Goal: Task Accomplishment & Management: Manage account settings

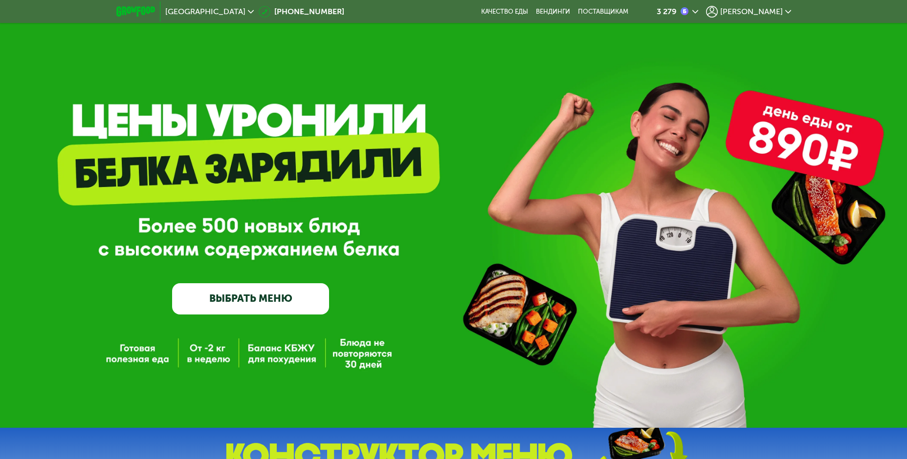
click at [764, 12] on span "[PERSON_NAME]" at bounding box center [751, 12] width 63 height 8
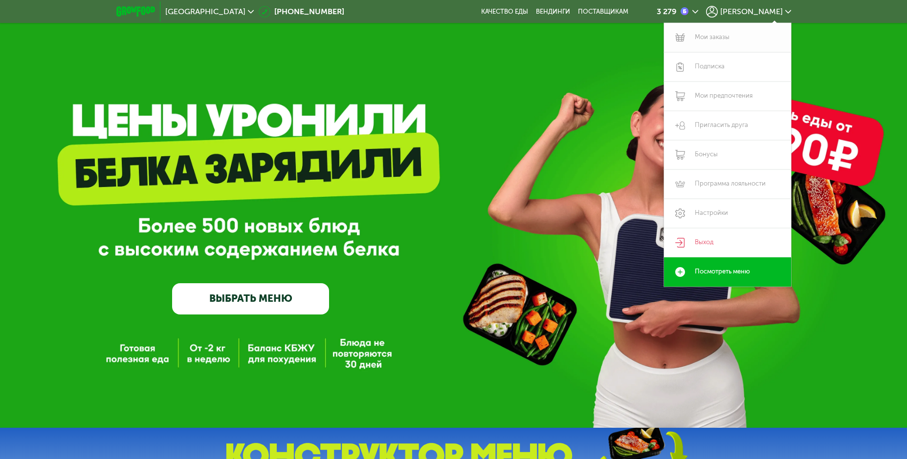
click at [711, 33] on link "Мои заказы" at bounding box center [727, 37] width 127 height 29
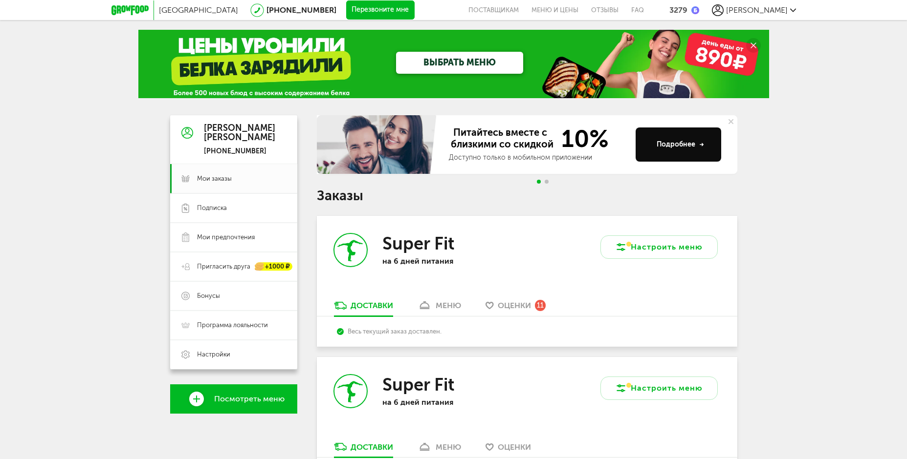
click at [508, 306] on span "Оценки" at bounding box center [514, 305] width 33 height 9
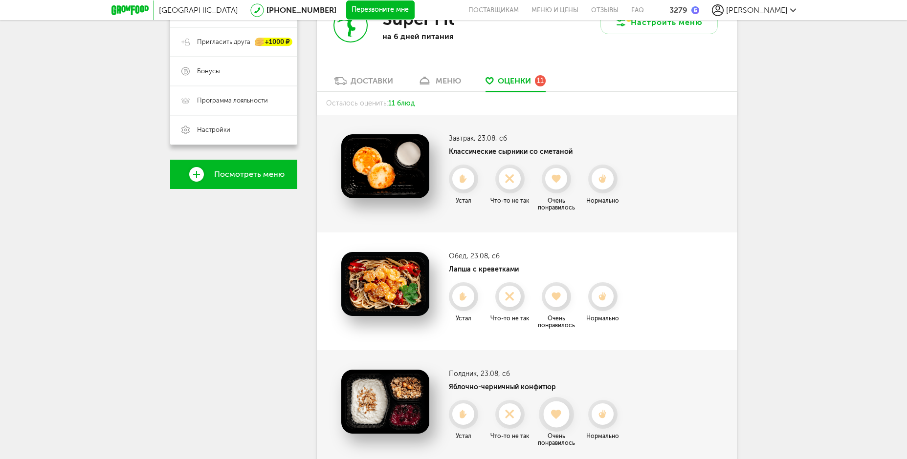
scroll to position [181, 0]
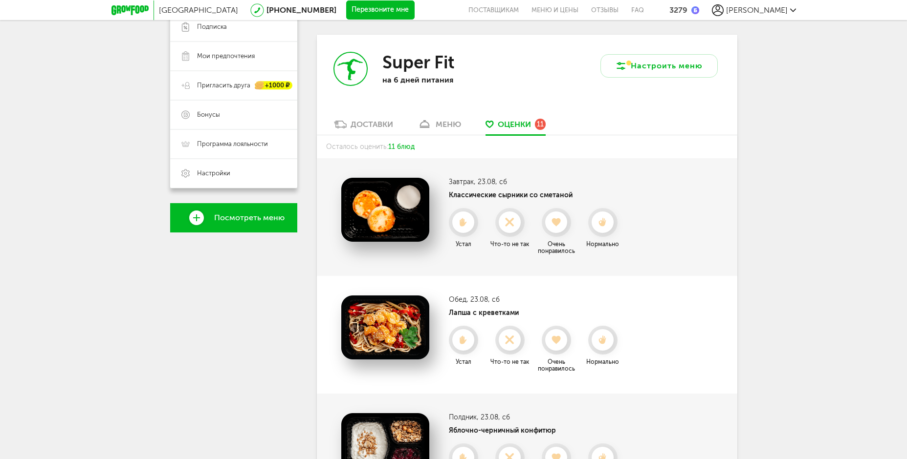
click at [450, 124] on div "меню" at bounding box center [448, 124] width 25 height 9
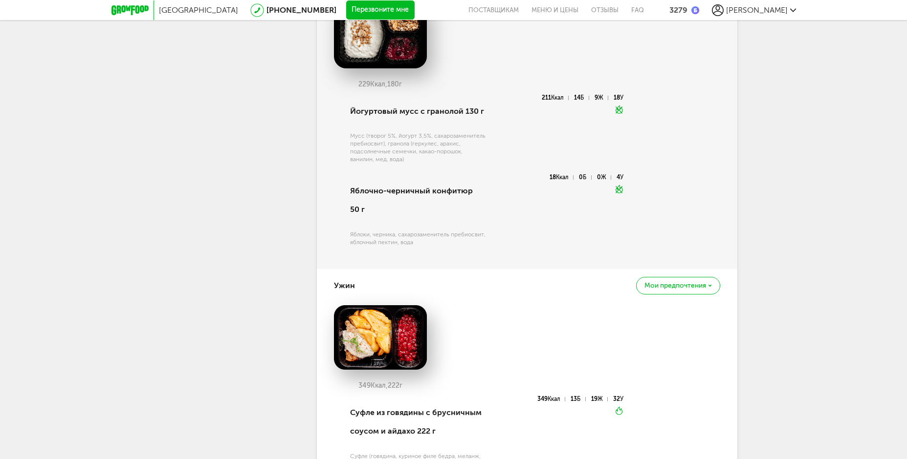
scroll to position [1169, 0]
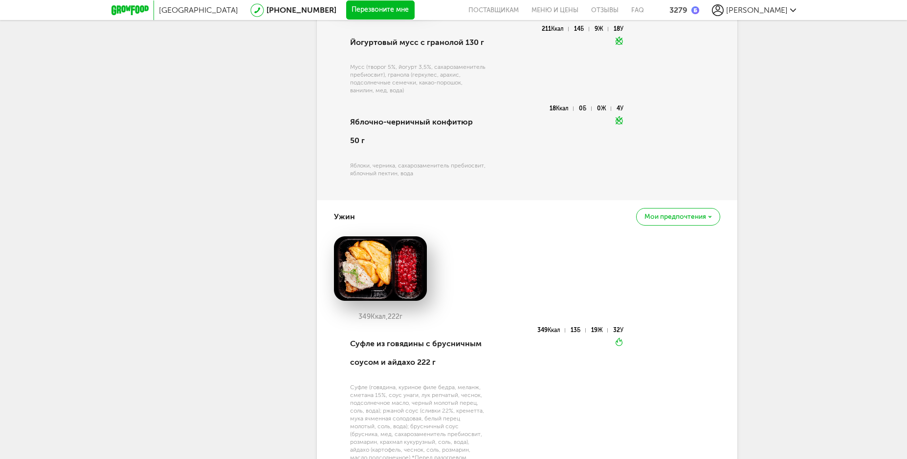
click at [690, 214] on span "Мои предпочтения" at bounding box center [675, 217] width 62 height 7
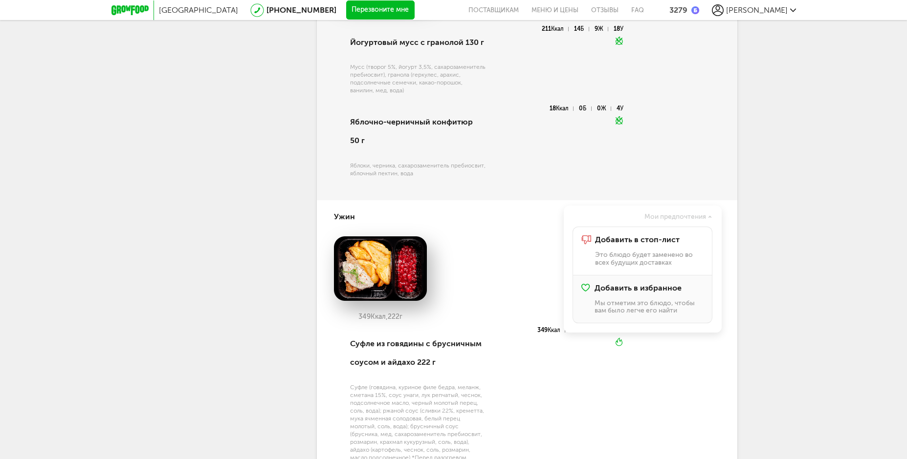
click at [650, 284] on div "Добавить в избранное Мы отметим это блюдо, чтобы вам было легче его найти" at bounding box center [648, 299] width 109 height 31
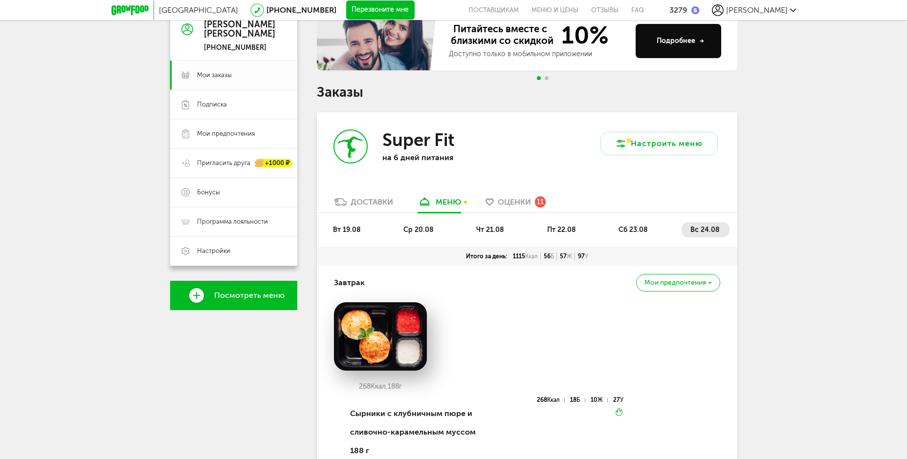
scroll to position [94, 0]
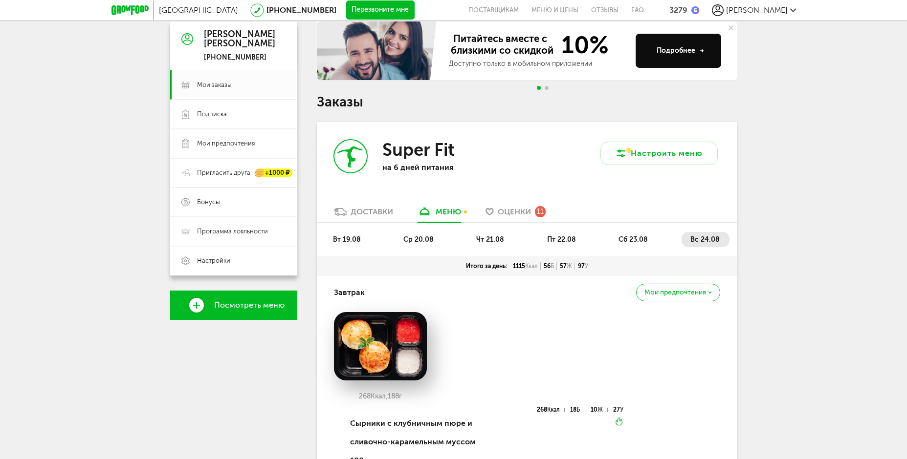
click at [643, 242] on span "сб 23.08" at bounding box center [632, 240] width 29 height 8
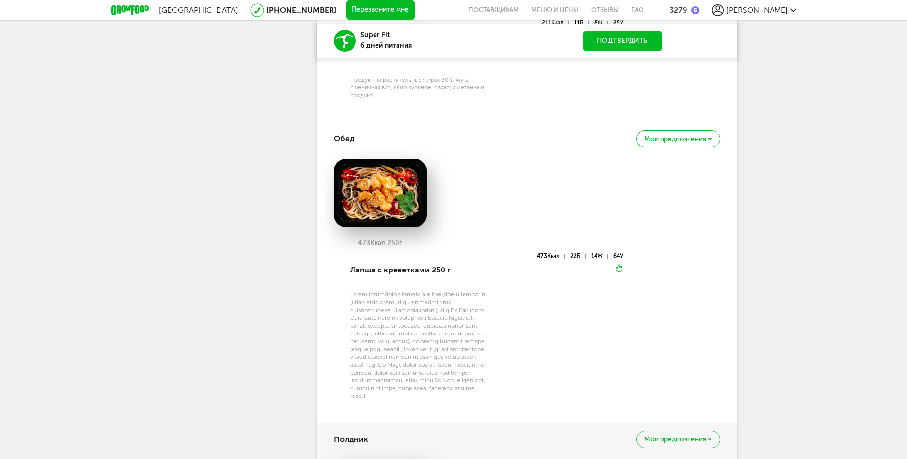
scroll to position [485, 0]
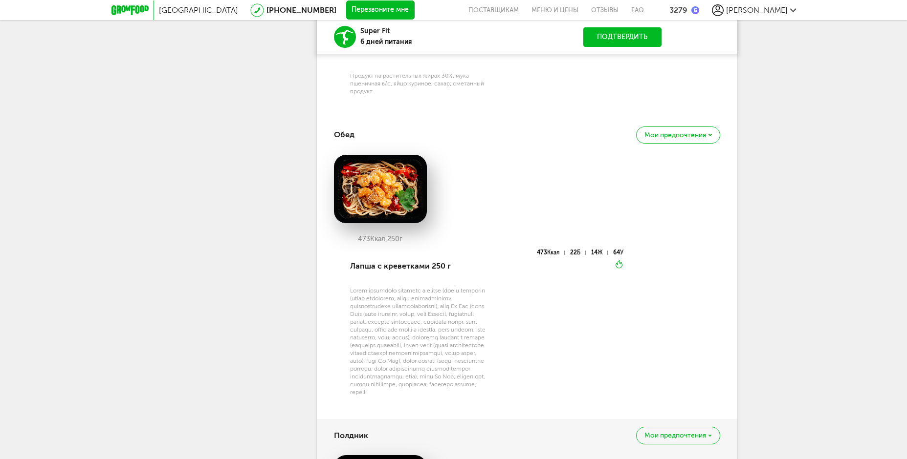
click at [690, 137] on span "Мои предпочтения" at bounding box center [675, 135] width 62 height 7
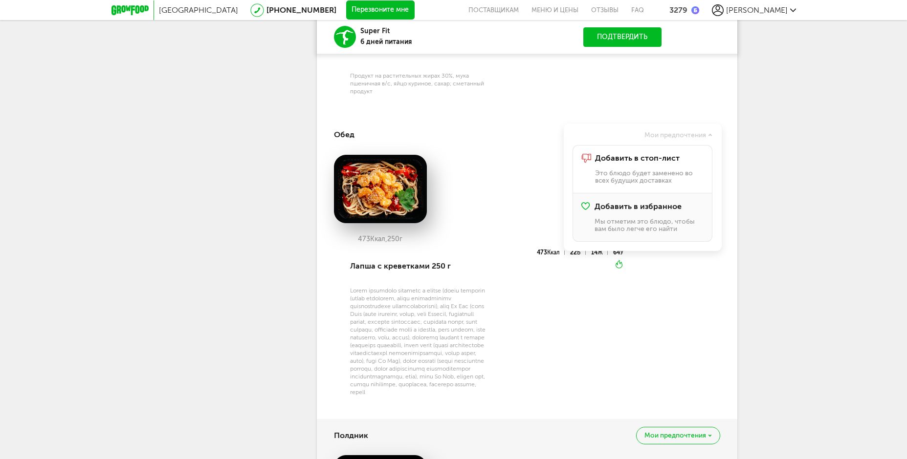
click at [639, 216] on div "Добавить в избранное Мы отметим это блюдо, чтобы вам было легче его найти" at bounding box center [648, 217] width 109 height 31
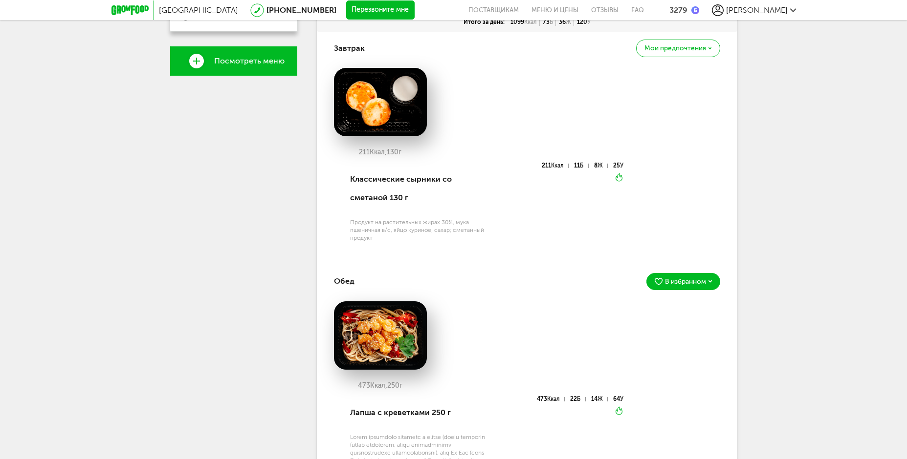
scroll to position [94, 0]
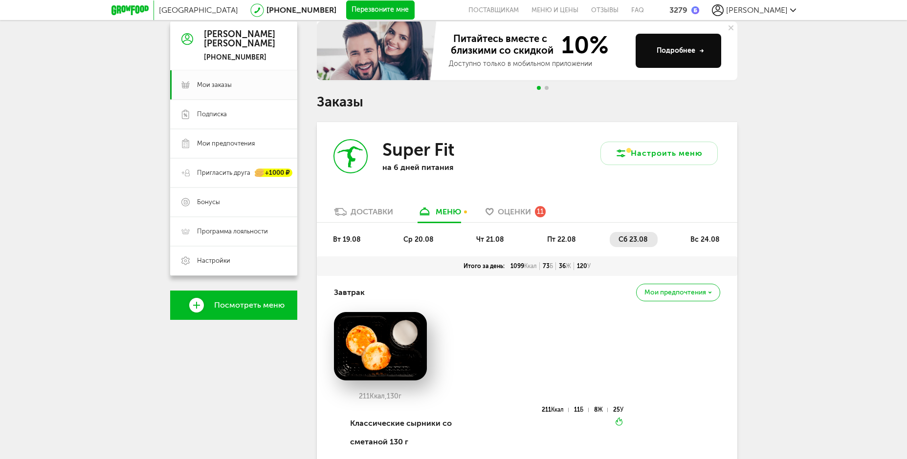
click at [559, 237] on span "пт 22.08" at bounding box center [561, 240] width 29 height 8
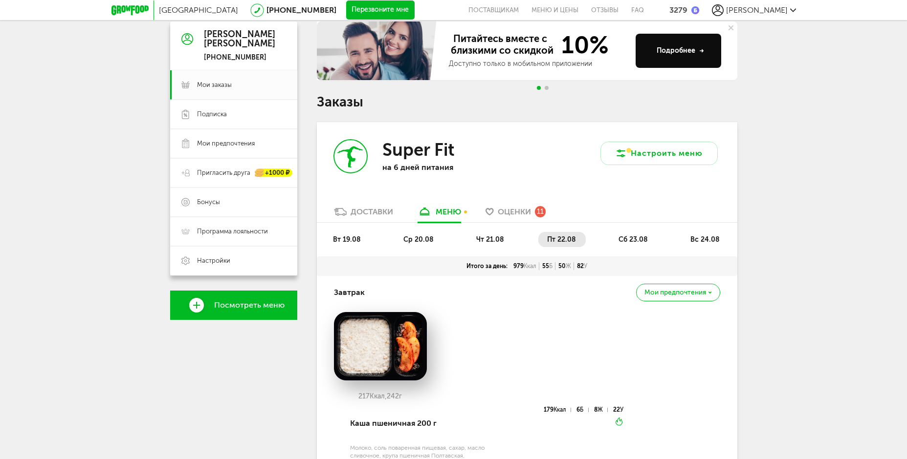
click at [499, 242] on span "чт 21.08" at bounding box center [490, 240] width 28 height 8
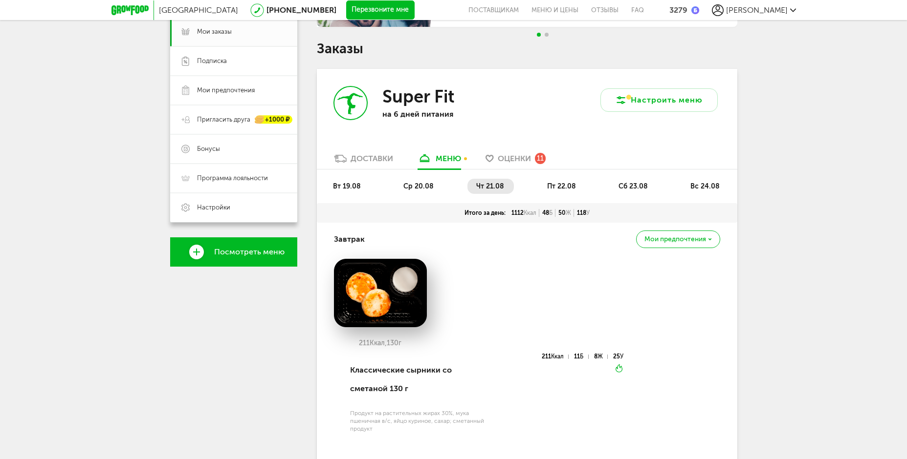
scroll to position [143, 0]
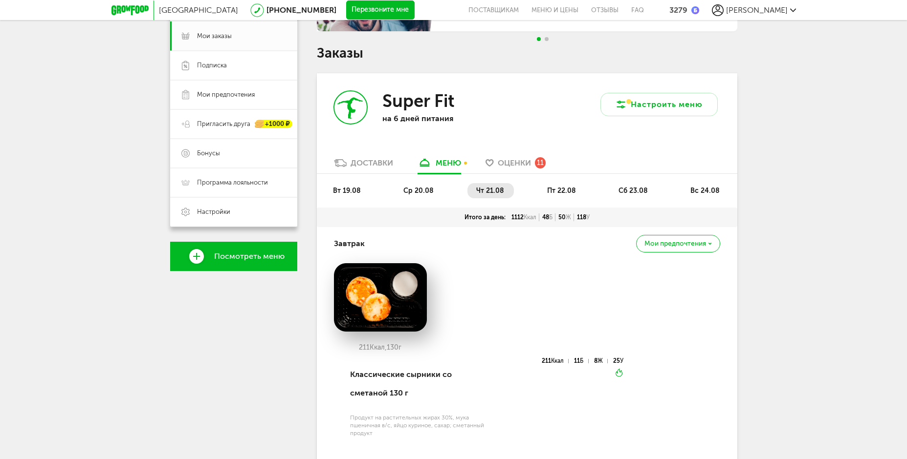
click at [430, 190] on span "ср 20.08" at bounding box center [418, 191] width 30 height 8
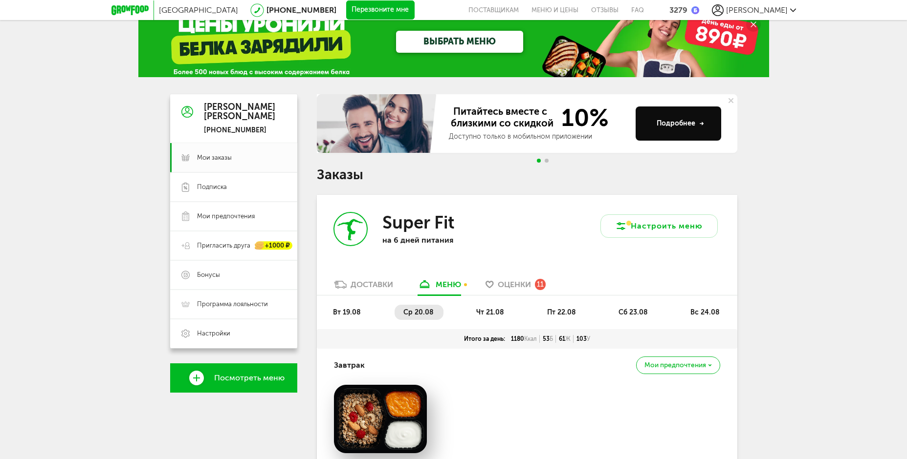
scroll to position [0, 0]
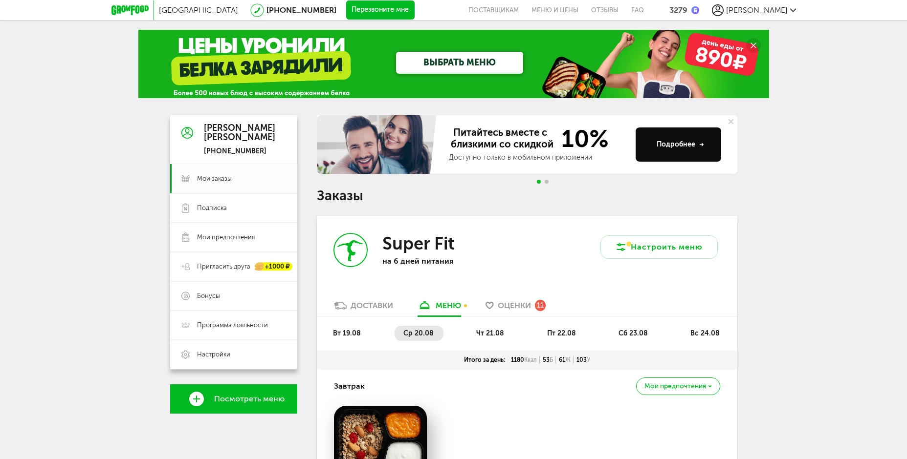
click at [355, 334] on span "вт 19.08" at bounding box center [347, 333] width 28 height 8
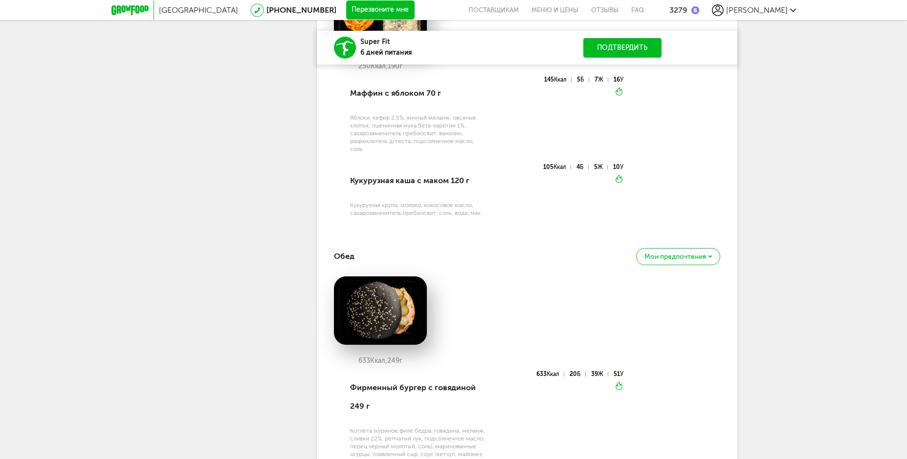
scroll to position [440, 0]
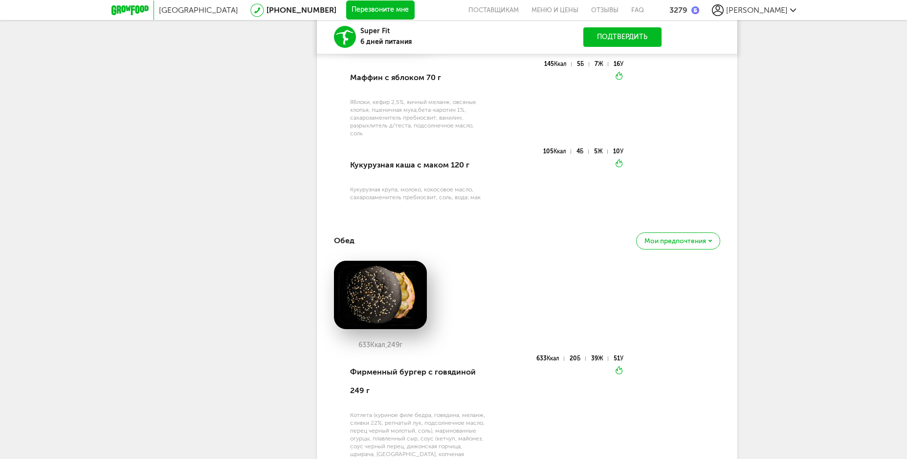
click at [691, 238] on span "Мои предпочтения" at bounding box center [675, 241] width 62 height 7
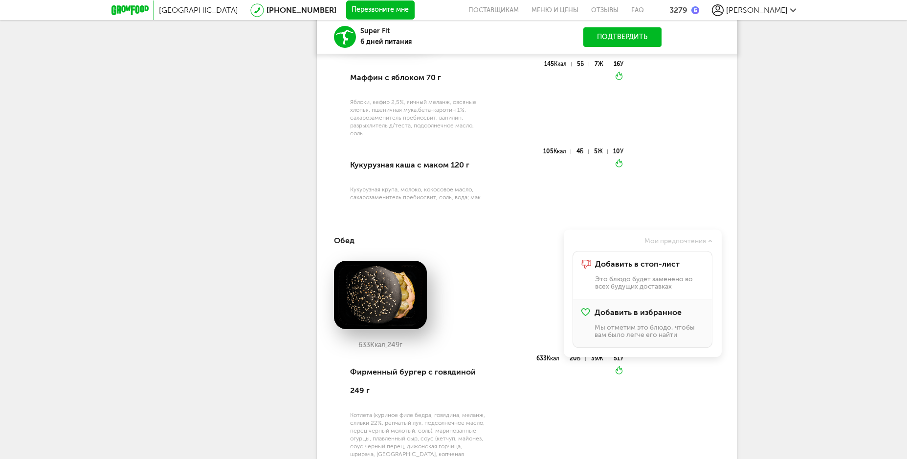
click at [627, 314] on span "Добавить в избранное" at bounding box center [637, 312] width 87 height 9
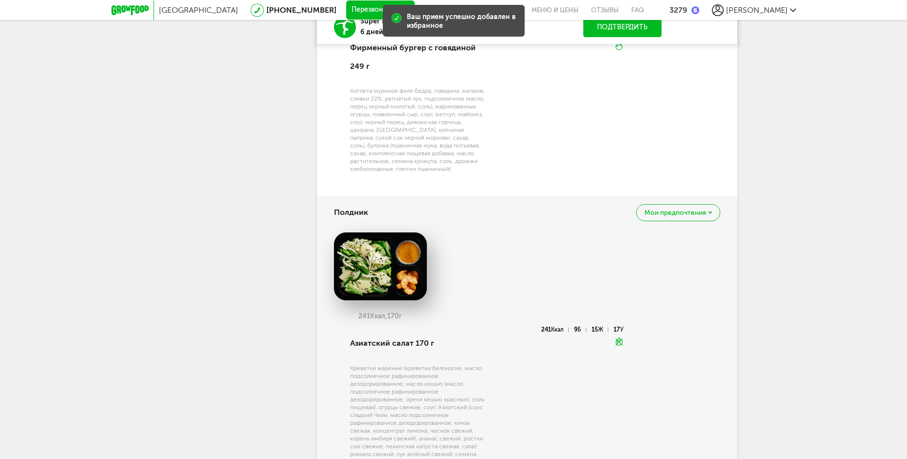
scroll to position [782, 0]
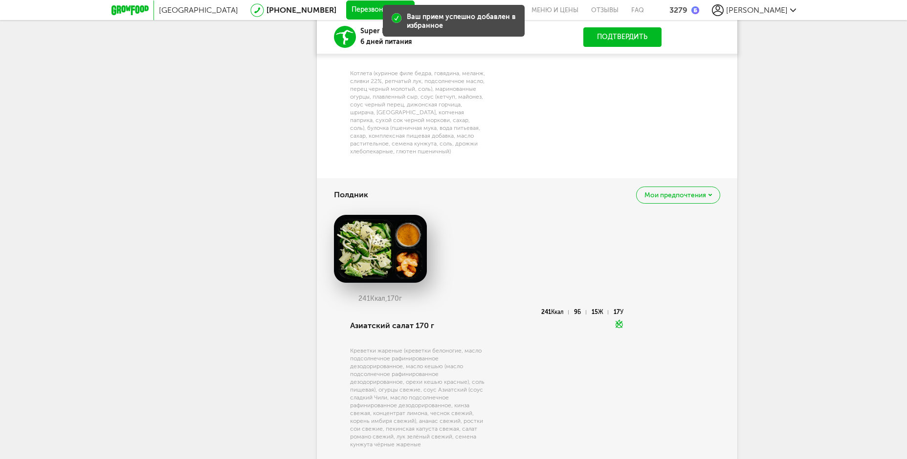
click at [673, 192] on span "Мои предпочтения" at bounding box center [675, 195] width 62 height 7
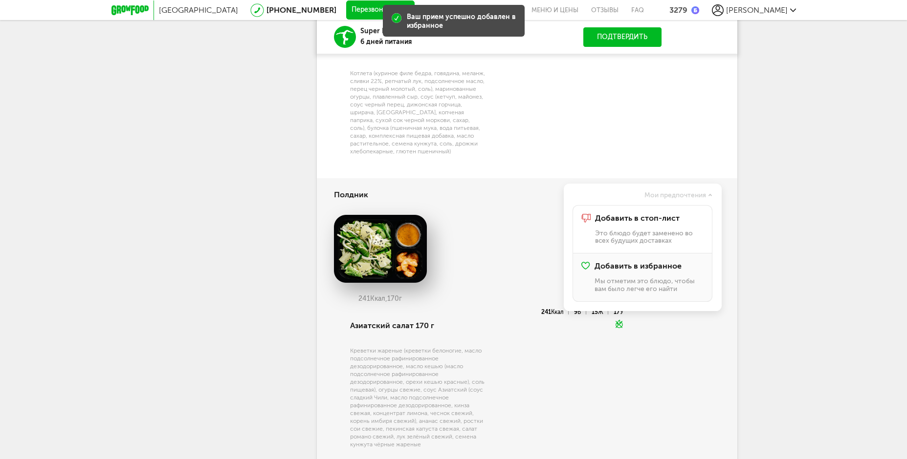
click at [614, 274] on div "Добавить в избранное Мы отметим это блюдо, чтобы вам было легче его найти" at bounding box center [648, 277] width 109 height 31
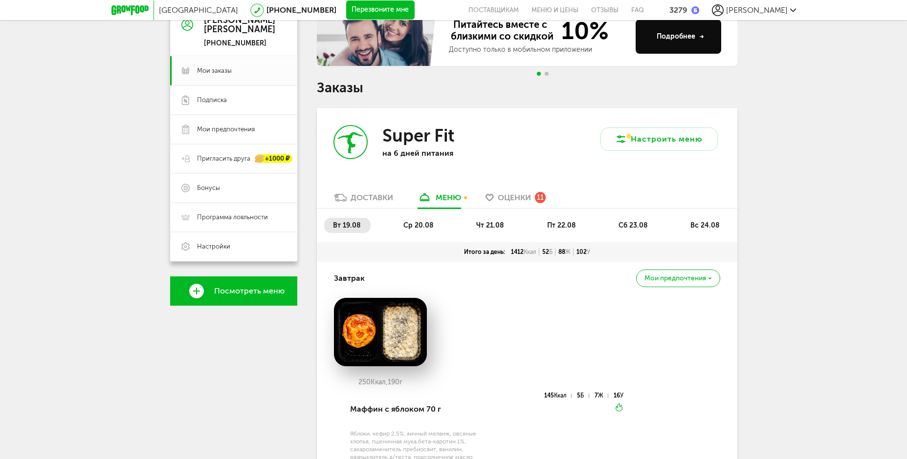
scroll to position [98, 0]
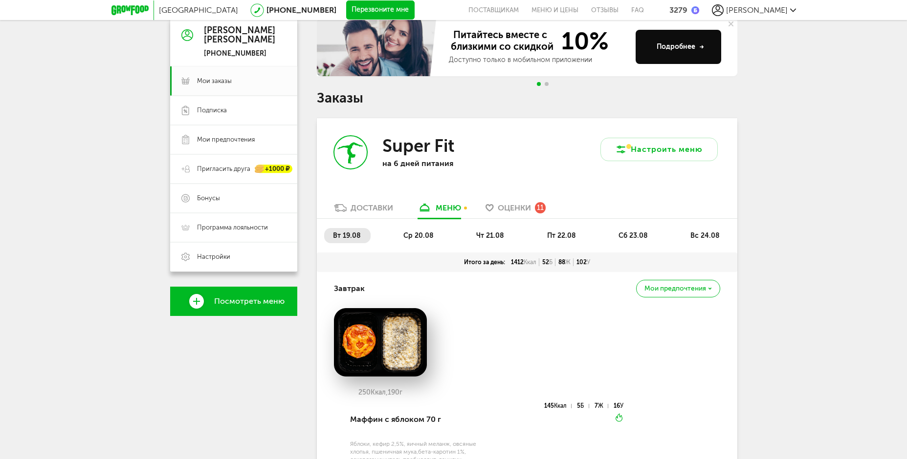
click at [518, 210] on span "Оценки" at bounding box center [514, 207] width 33 height 9
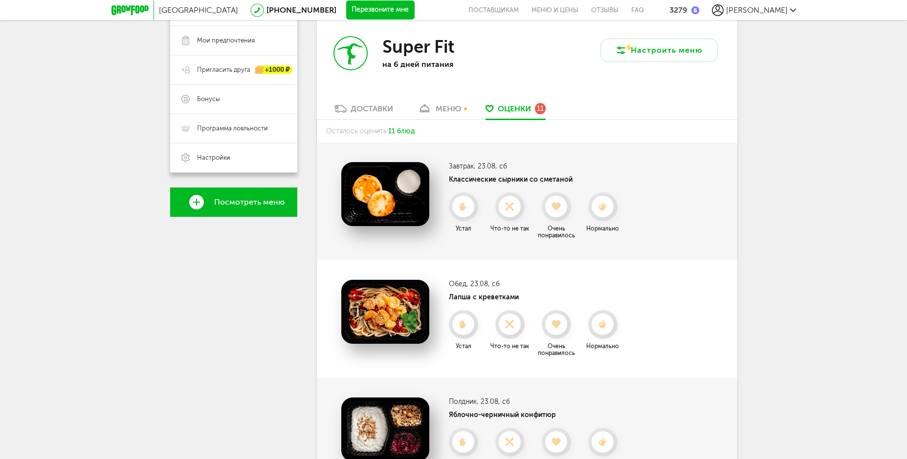
scroll to position [181, 0]
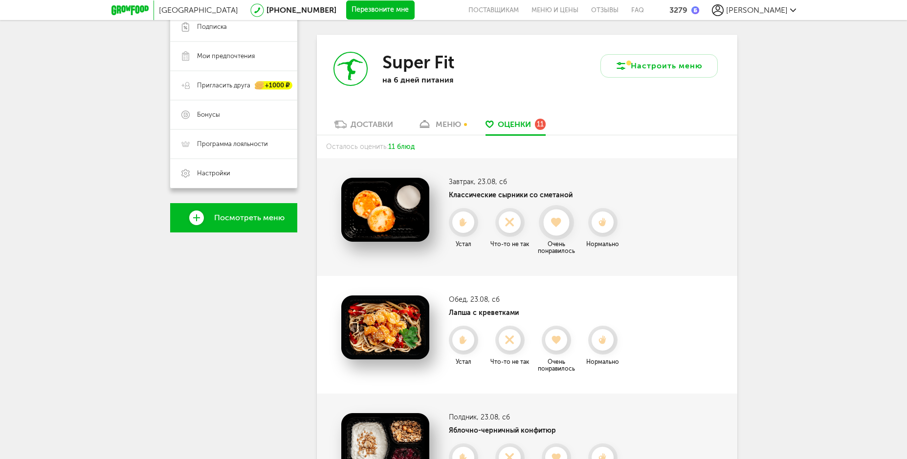
click at [551, 226] on icon at bounding box center [556, 223] width 26 height 11
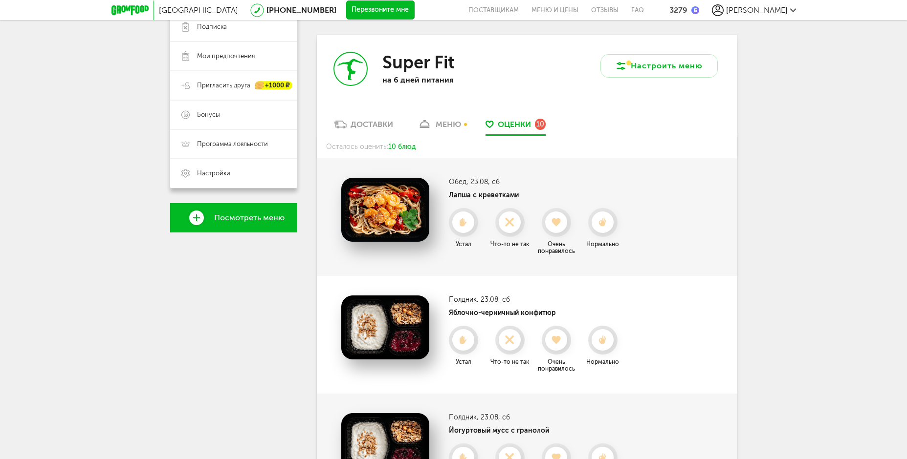
click at [551, 226] on icon at bounding box center [556, 222] width 22 height 9
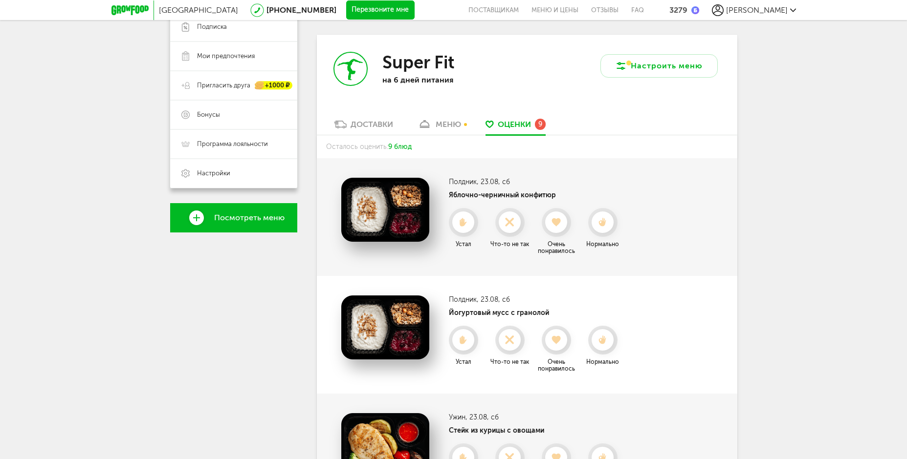
click at [551, 226] on icon at bounding box center [556, 222] width 22 height 9
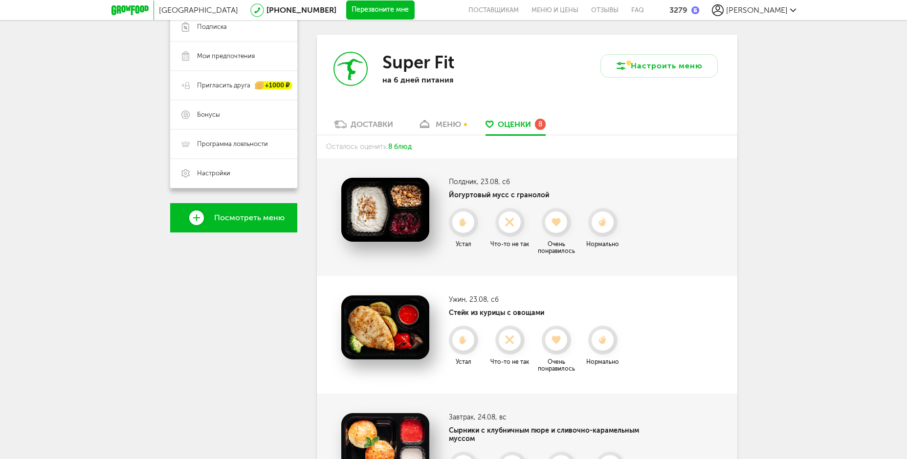
click at [551, 226] on icon at bounding box center [556, 222] width 22 height 9
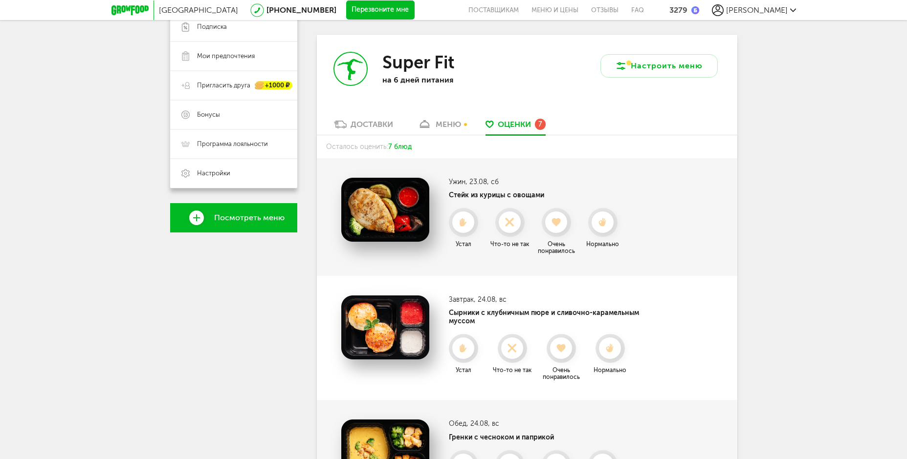
click at [551, 226] on icon at bounding box center [556, 222] width 22 height 9
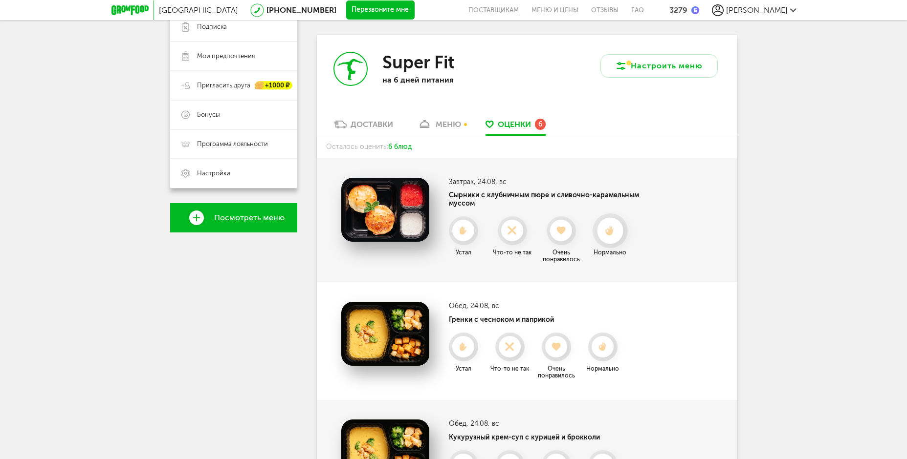
click at [601, 230] on icon at bounding box center [610, 231] width 26 height 11
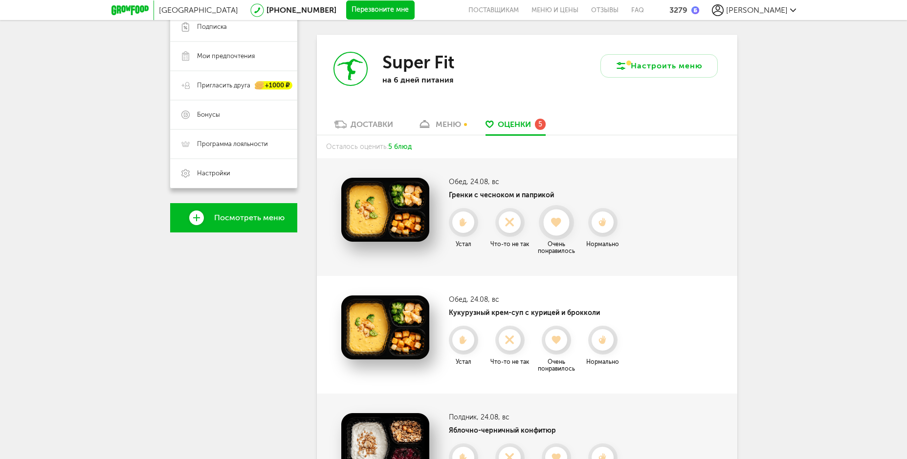
click at [559, 230] on div at bounding box center [556, 223] width 26 height 26
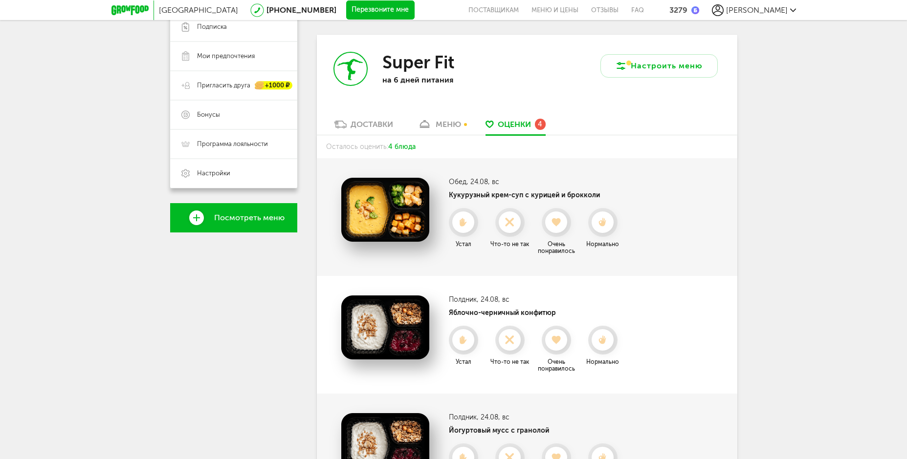
click at [559, 230] on div at bounding box center [556, 223] width 22 height 22
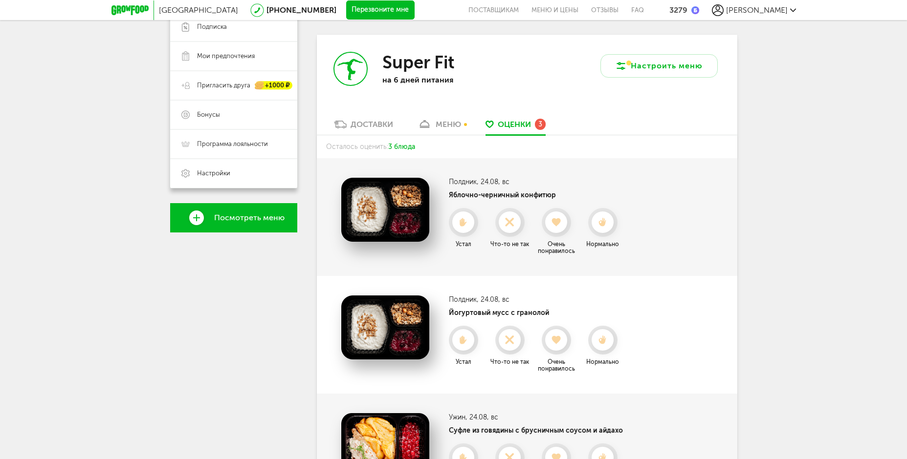
click at [559, 230] on div at bounding box center [556, 223] width 22 height 22
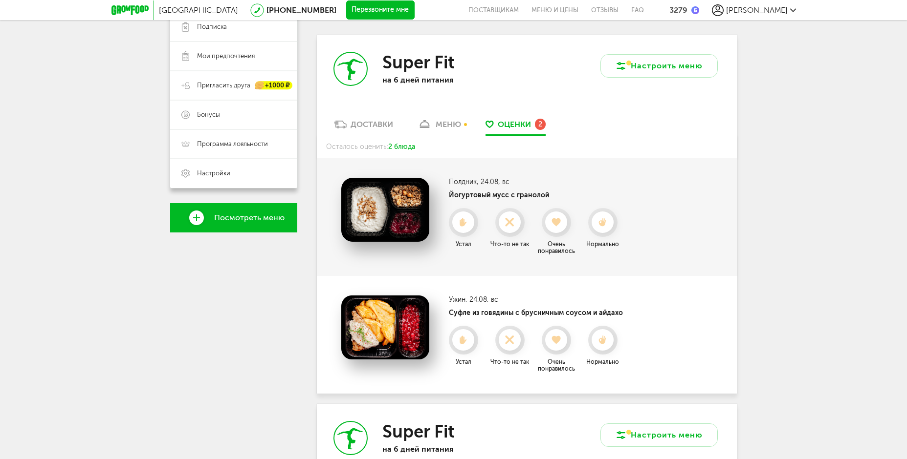
click at [559, 230] on div at bounding box center [556, 223] width 22 height 22
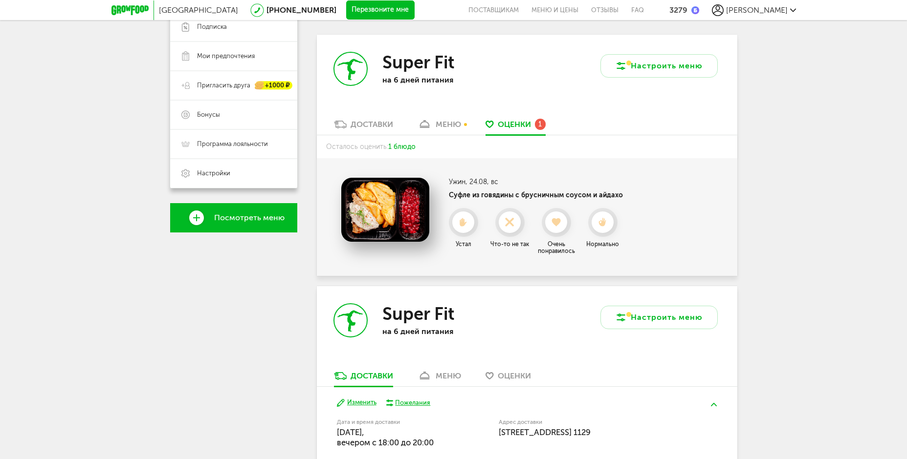
click at [559, 230] on div at bounding box center [556, 223] width 22 height 22
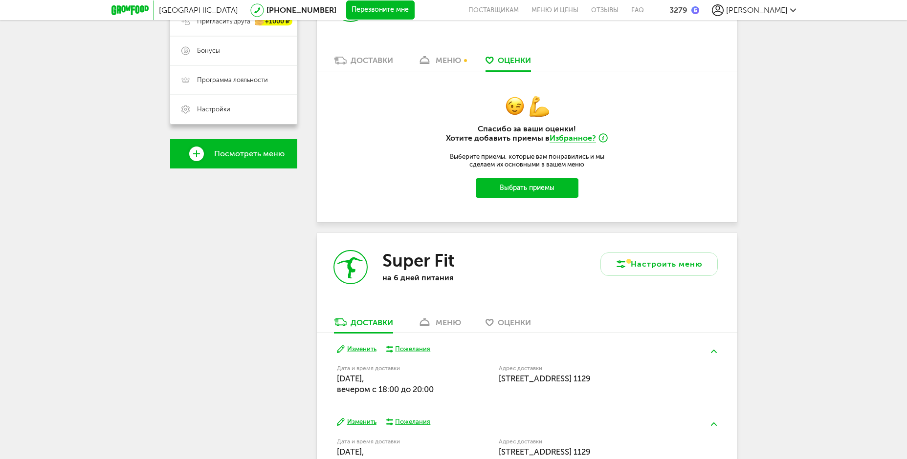
scroll to position [328, 0]
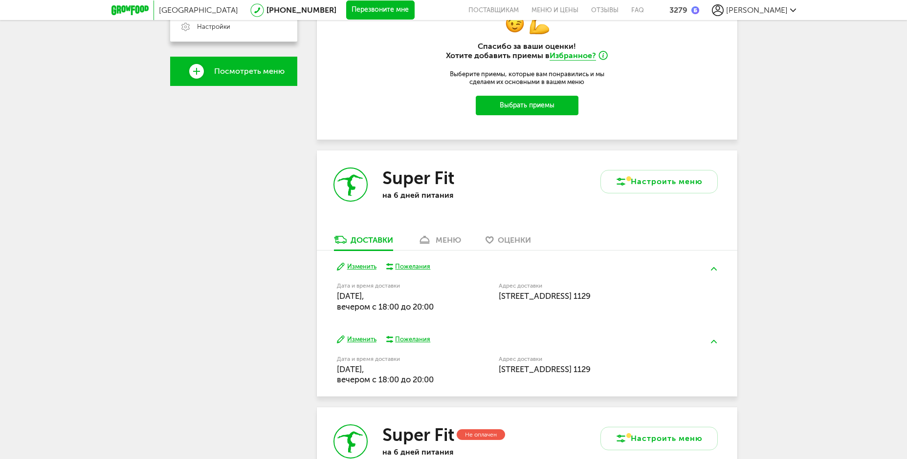
click at [456, 238] on div "меню" at bounding box center [448, 240] width 25 height 9
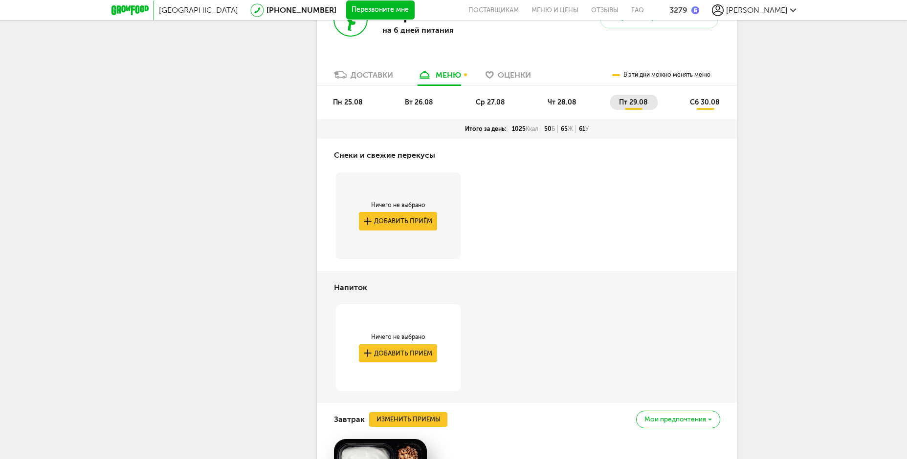
scroll to position [454, 0]
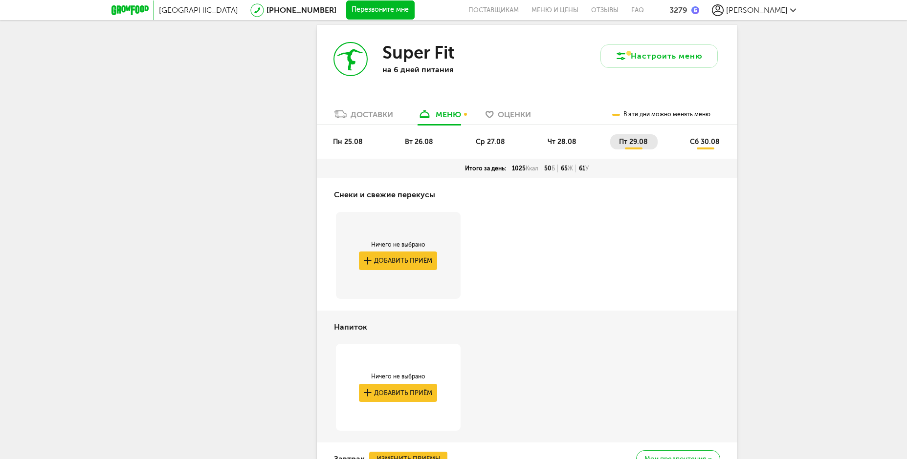
click at [355, 141] on span "пн 25.08" at bounding box center [348, 142] width 30 height 8
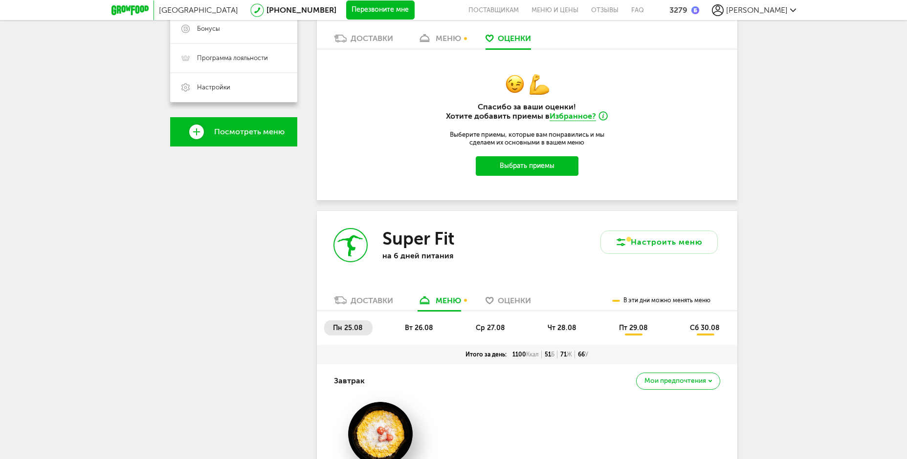
scroll to position [258, 0]
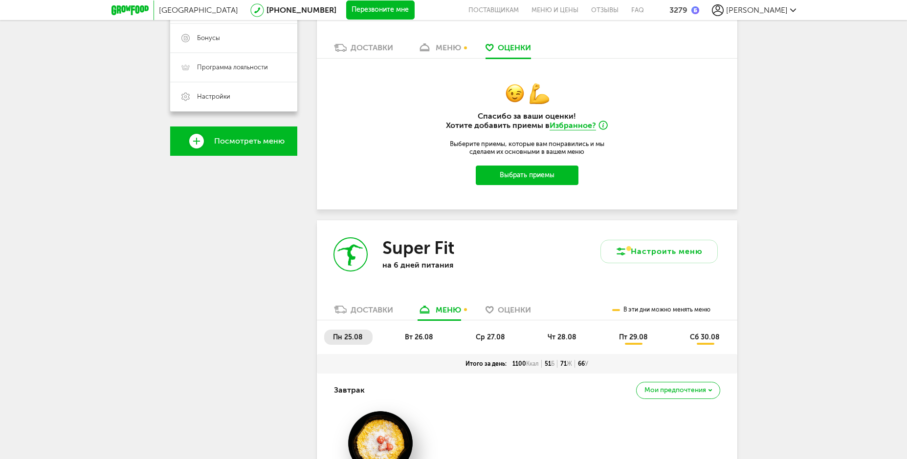
click at [633, 337] on span "пт 29.08" at bounding box center [633, 337] width 29 height 8
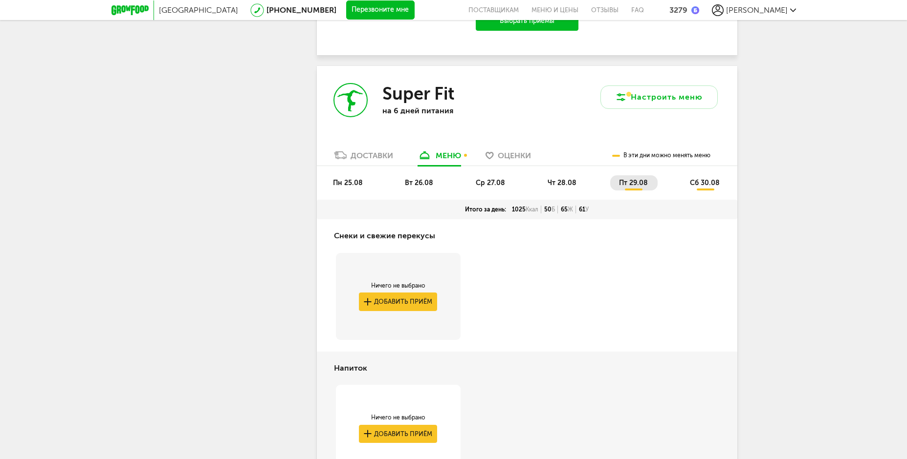
scroll to position [405, 0]
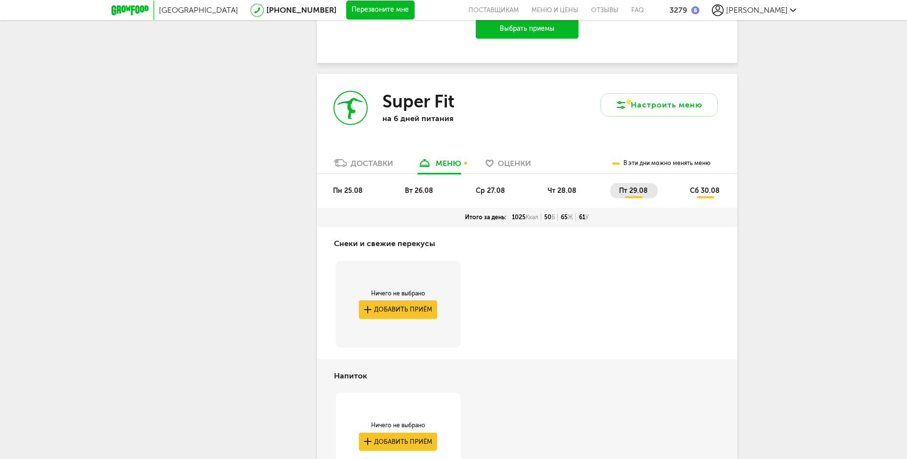
click at [699, 195] on span "сб 30.08" at bounding box center [705, 191] width 30 height 8
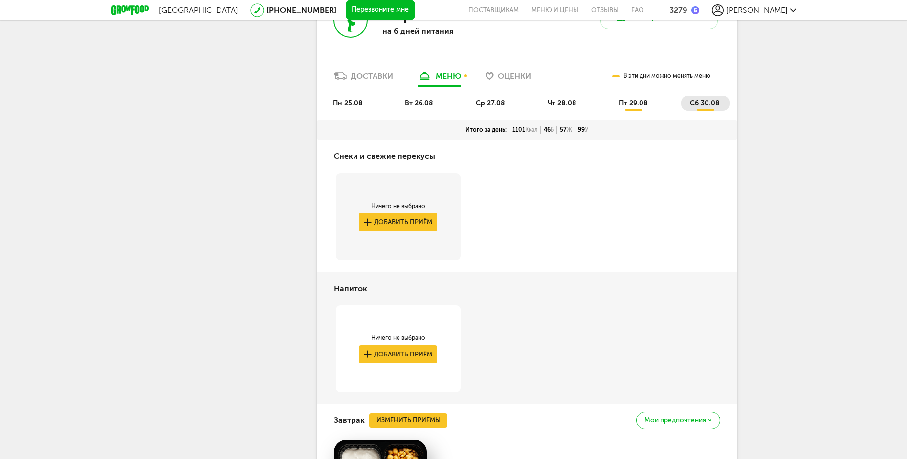
scroll to position [356, 0]
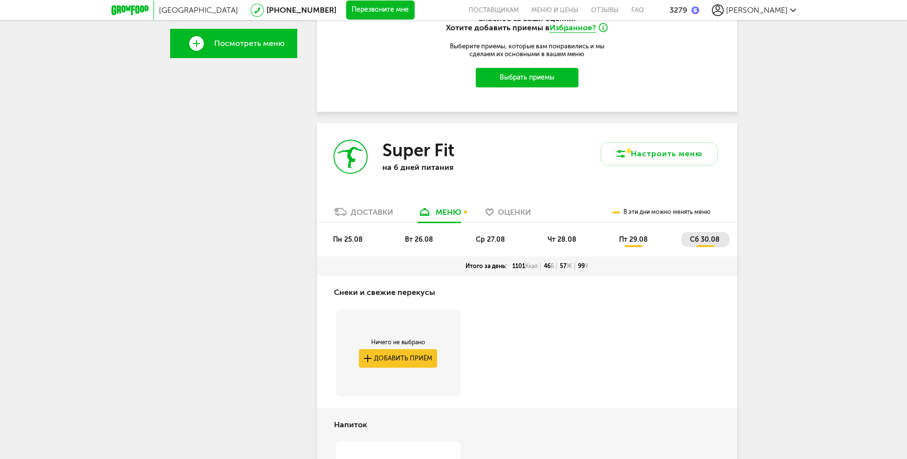
click at [623, 241] on span "пт 29.08" at bounding box center [633, 240] width 29 height 8
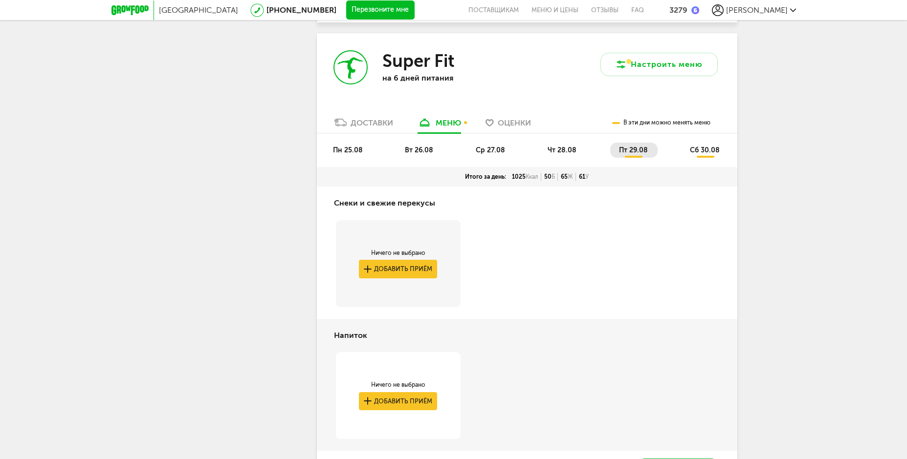
scroll to position [307, 0]
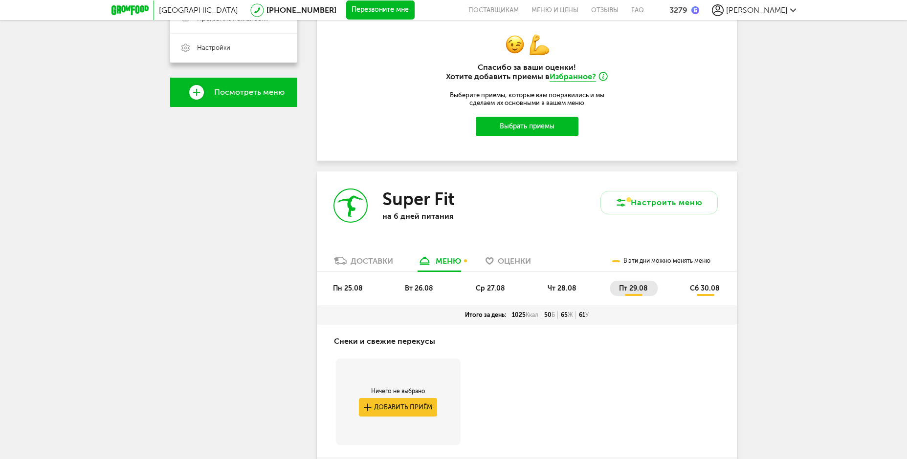
click at [711, 287] on span "сб 30.08" at bounding box center [705, 288] width 30 height 8
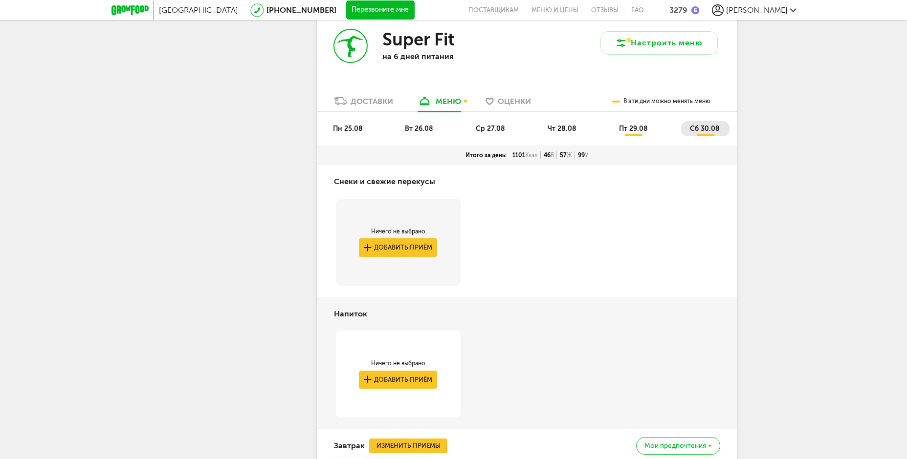
scroll to position [454, 0]
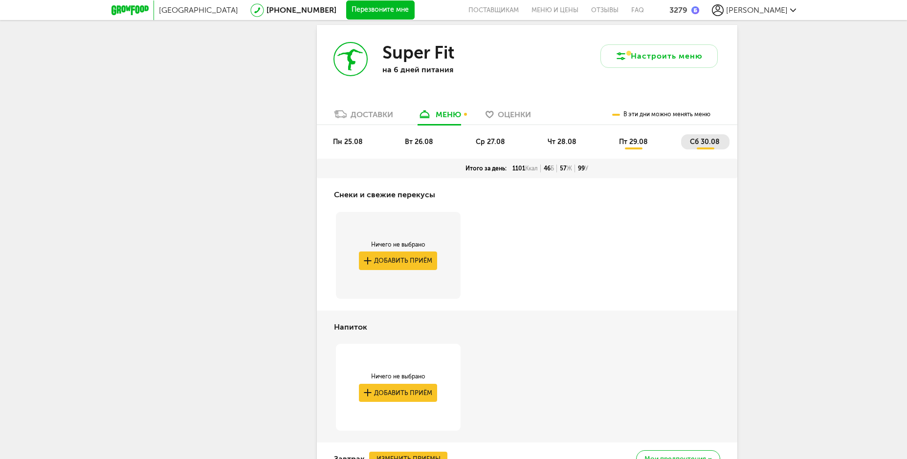
click at [635, 139] on span "пт 29.08" at bounding box center [633, 142] width 29 height 8
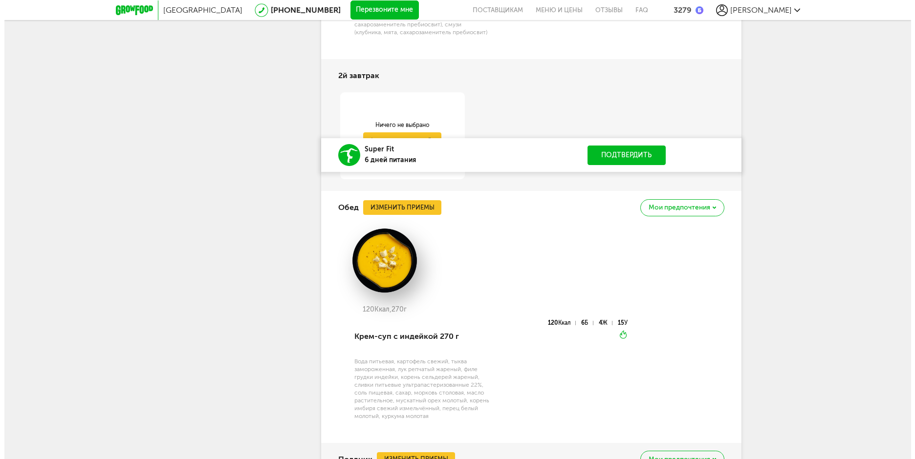
scroll to position [1089, 0]
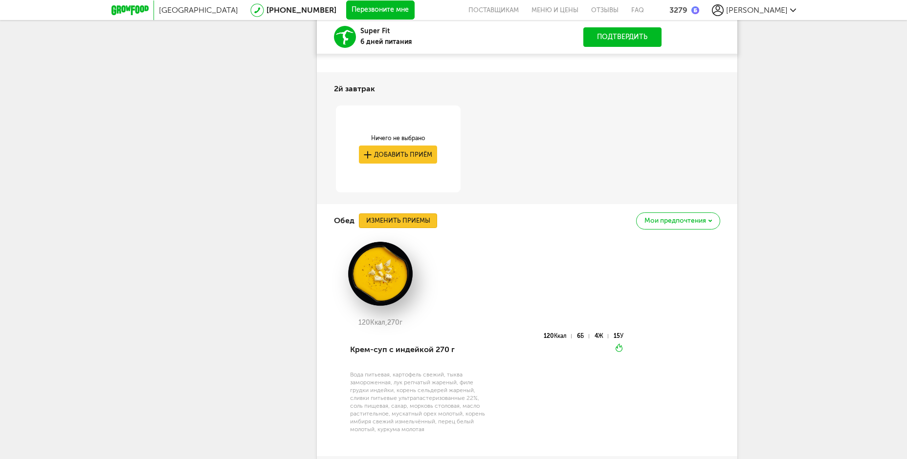
click at [415, 221] on button "Изменить приемы" at bounding box center [398, 221] width 78 height 15
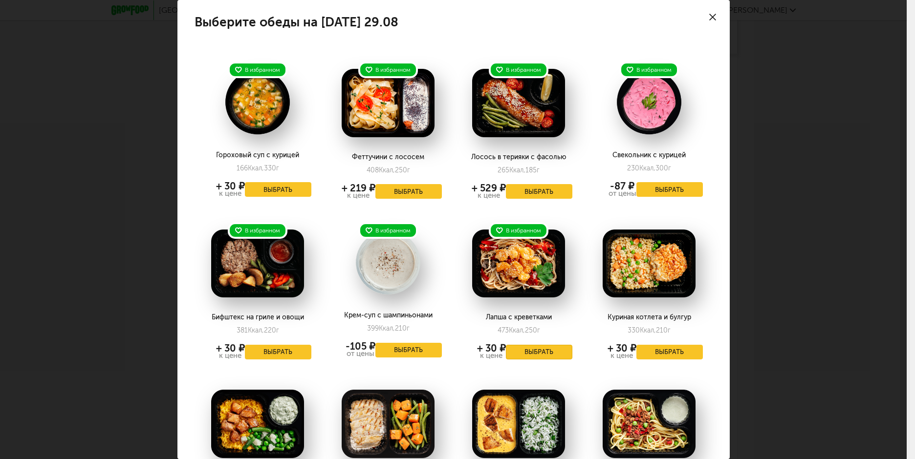
click at [544, 352] on button "Выбрать" at bounding box center [539, 352] width 66 height 15
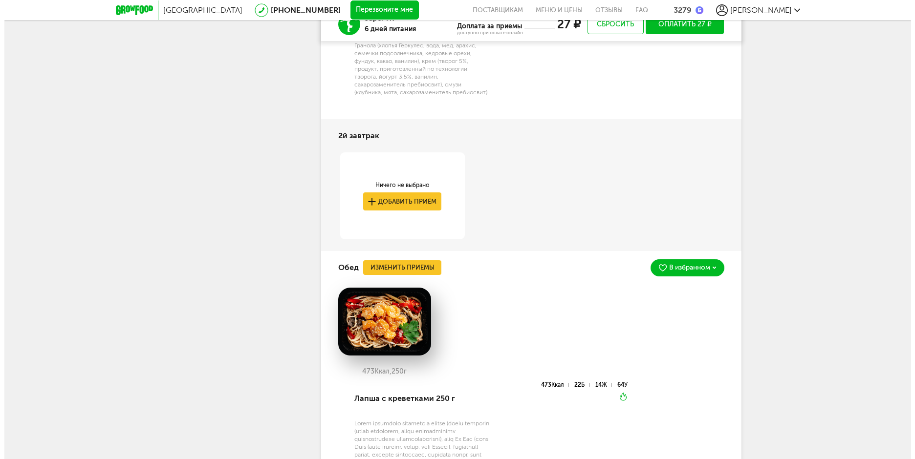
scroll to position [1067, 0]
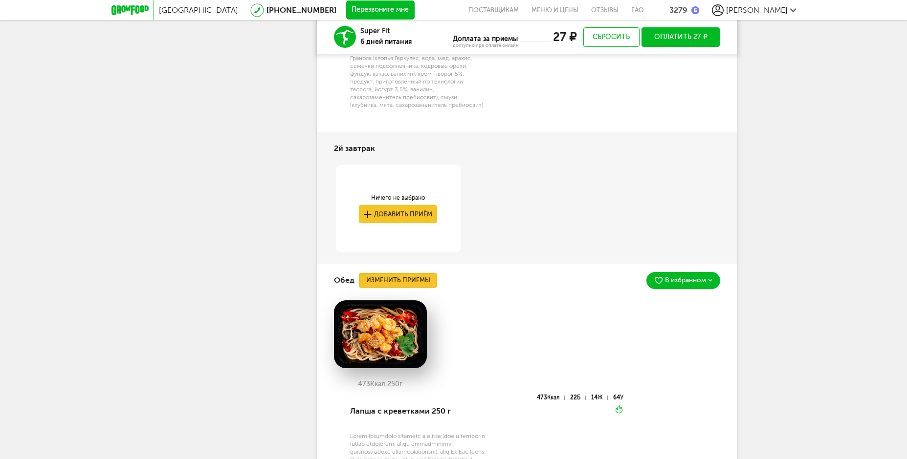
click at [431, 286] on button "Изменить приемы" at bounding box center [398, 280] width 78 height 15
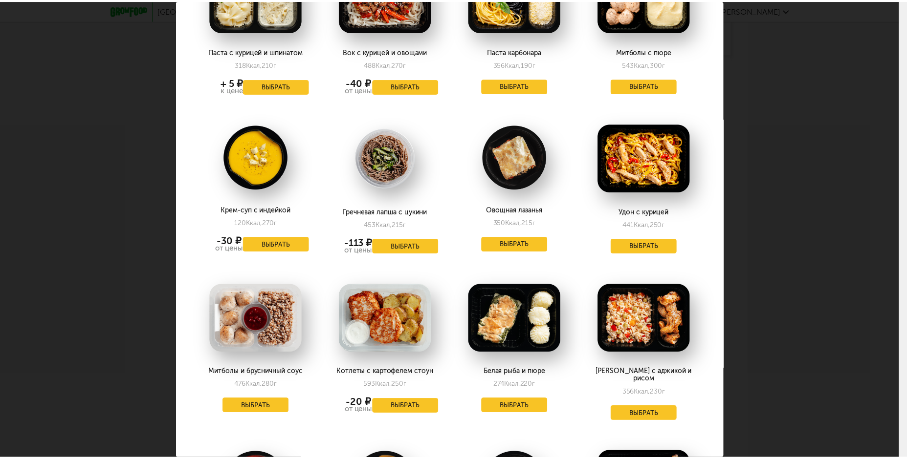
scroll to position [1271, 0]
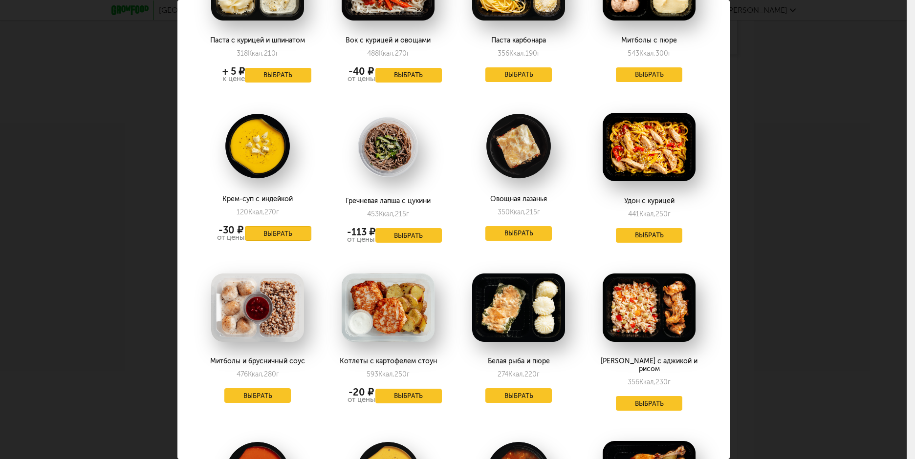
click at [291, 226] on button "Выбрать" at bounding box center [278, 233] width 66 height 15
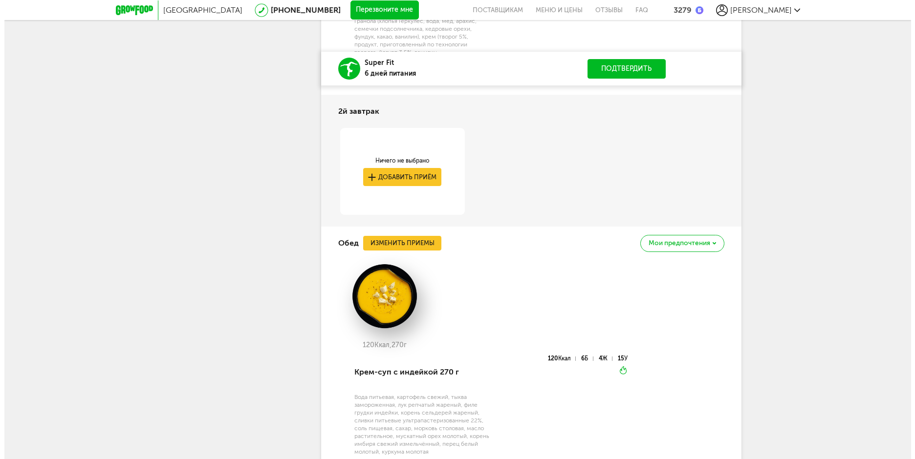
scroll to position [1213, 0]
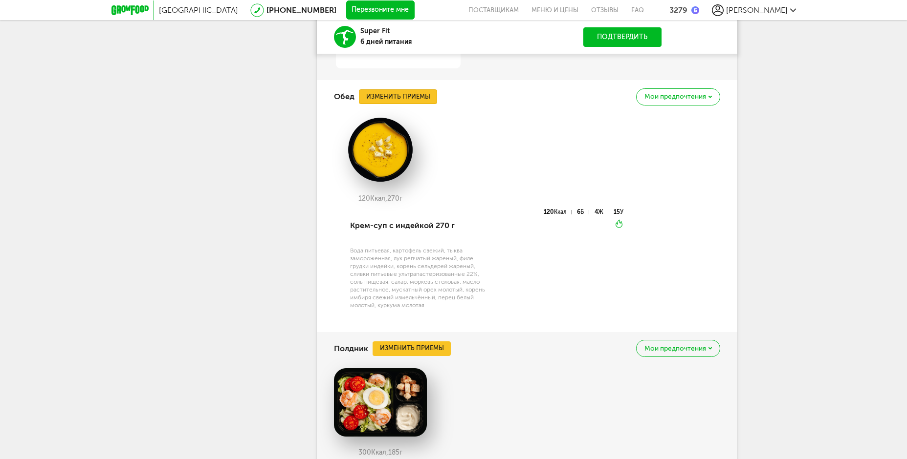
click at [408, 103] on button "Изменить приемы" at bounding box center [398, 96] width 78 height 15
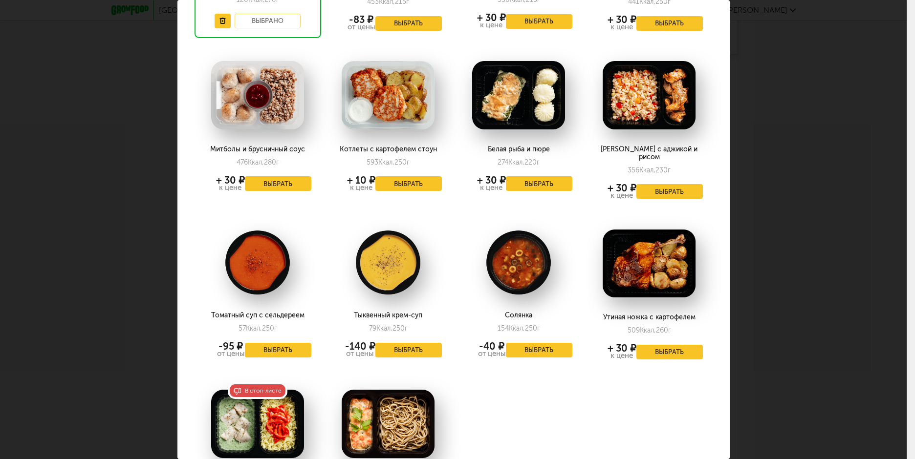
scroll to position [1564, 0]
